Goal: Task Accomplishment & Management: Use online tool/utility

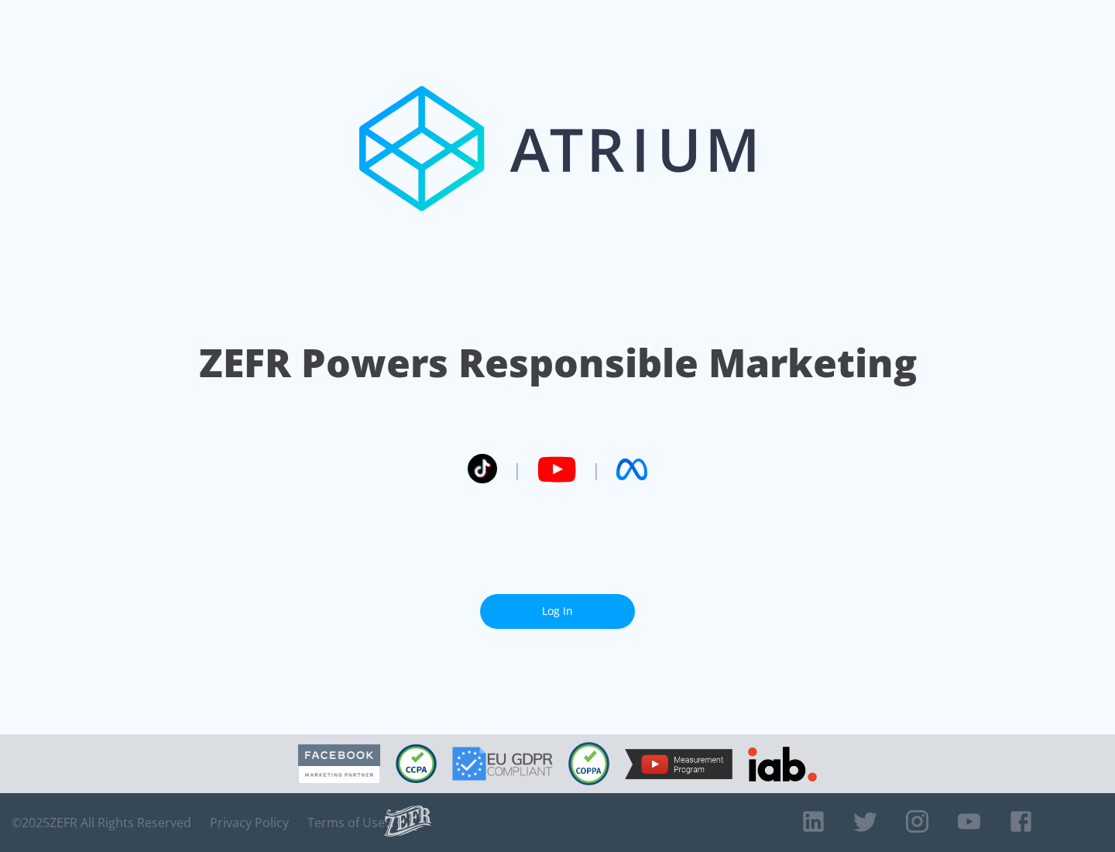
click at [557, 611] on link "Log In" at bounding box center [557, 611] width 155 height 35
